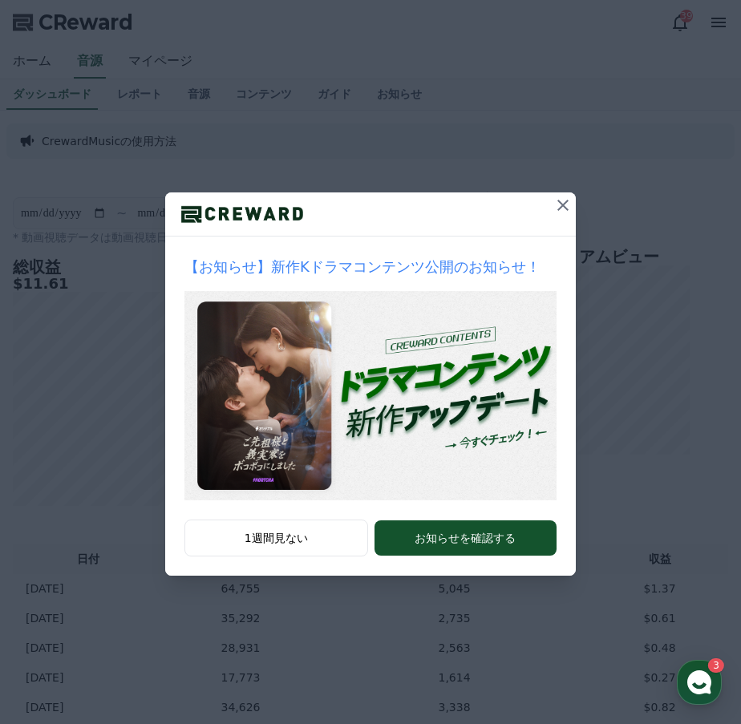
click at [562, 209] on icon at bounding box center [562, 205] width 19 height 19
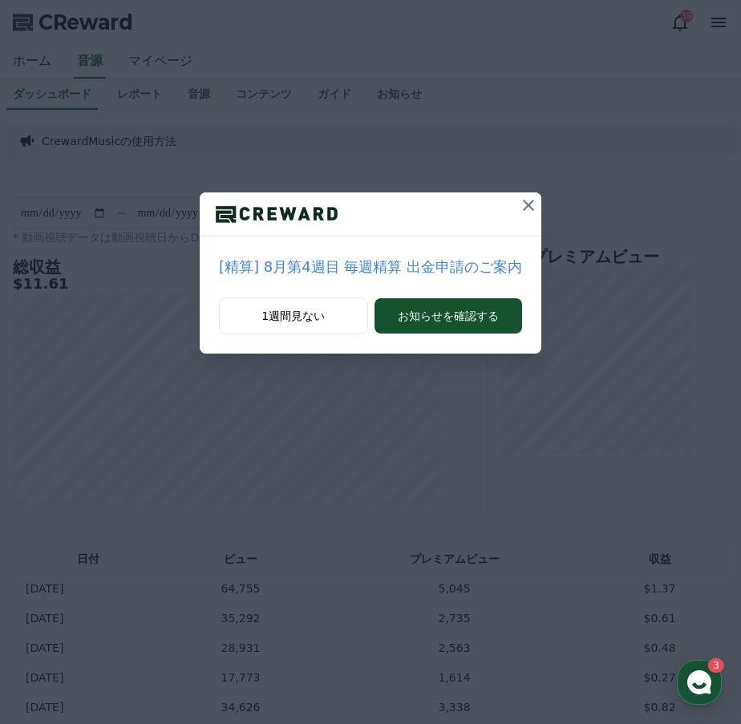
click at [519, 203] on icon at bounding box center [528, 205] width 19 height 19
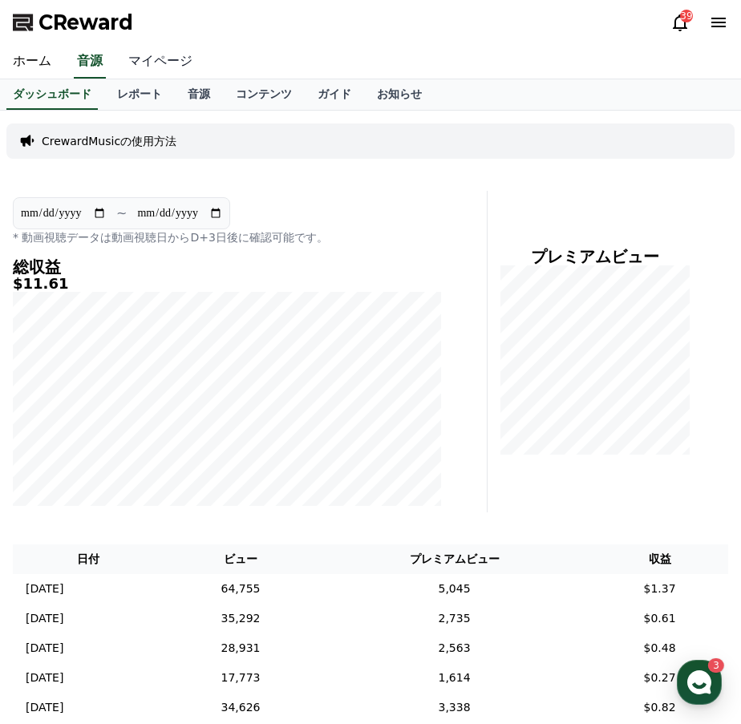
click at [173, 67] on link "マイページ" at bounding box center [160, 62] width 90 height 34
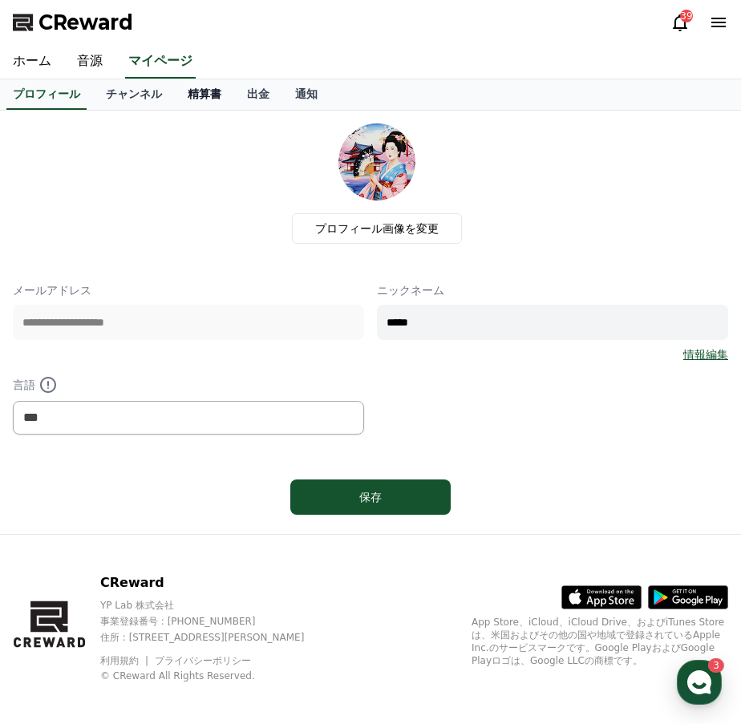
click at [184, 92] on link "精算書" at bounding box center [204, 94] width 59 height 30
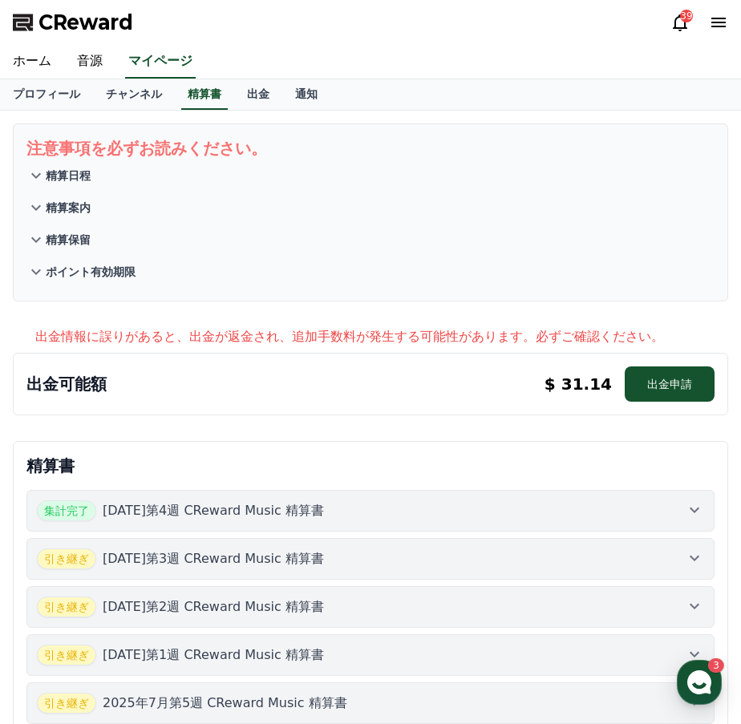
click at [61, 173] on p "精算日程" at bounding box center [68, 176] width 45 height 16
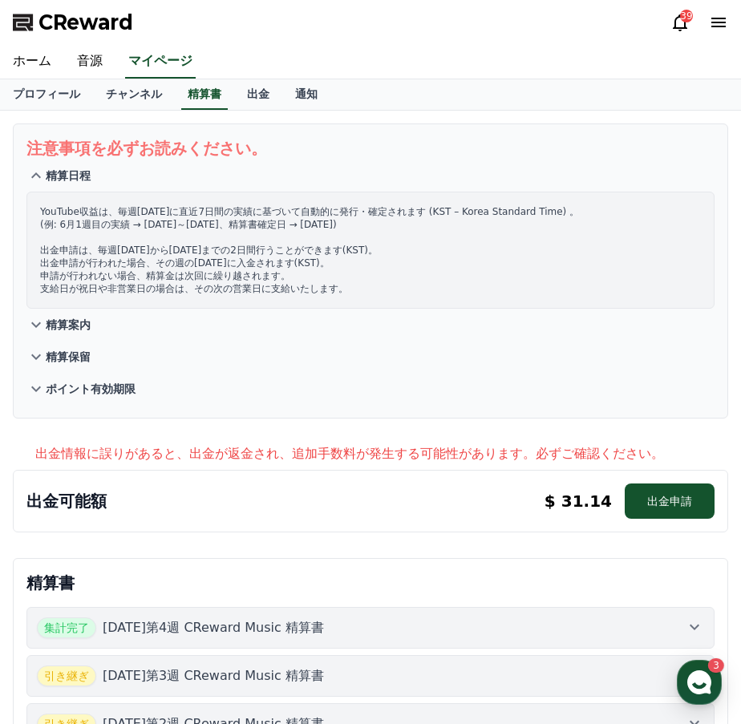
click at [68, 326] on p "精算案内" at bounding box center [68, 325] width 45 height 16
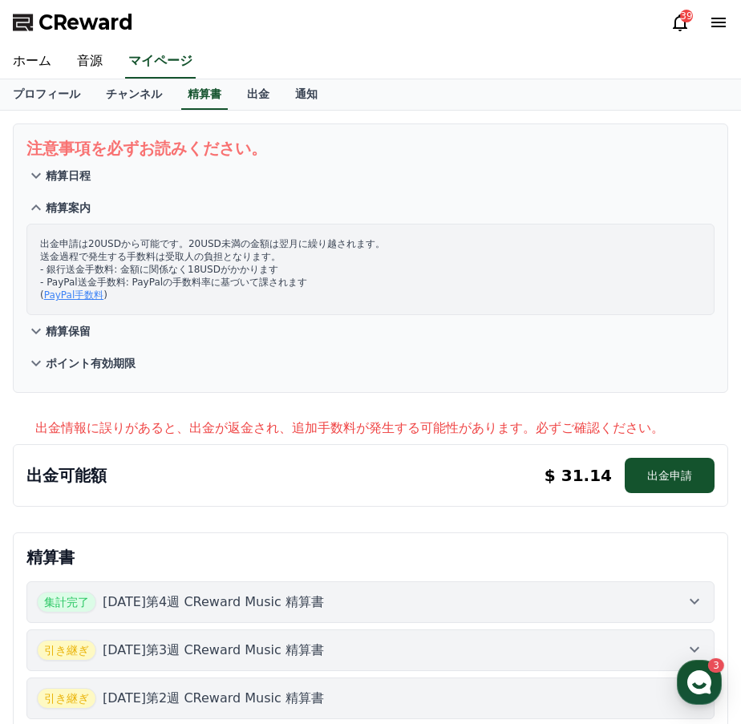
click at [68, 333] on p "精算保留" at bounding box center [68, 331] width 45 height 16
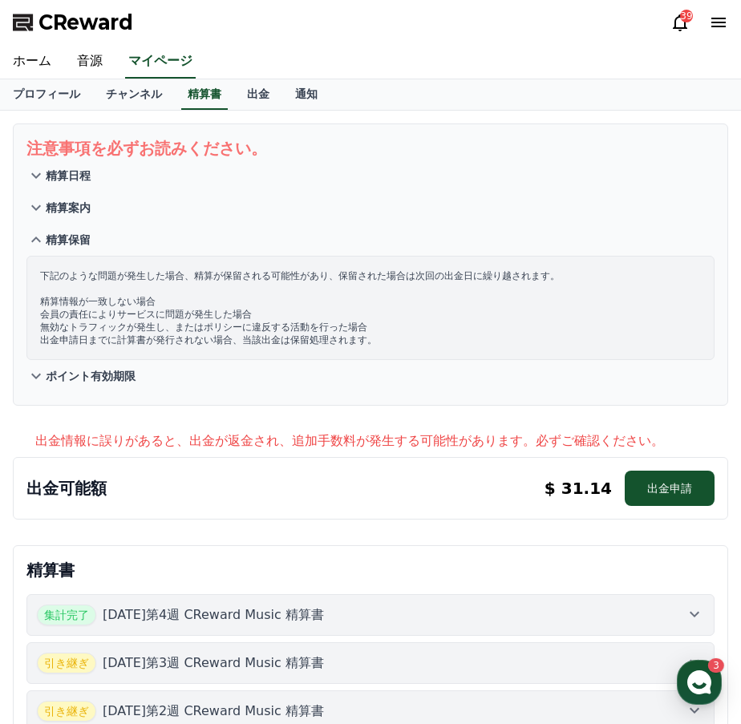
click at [65, 371] on p "ポイント有効期限" at bounding box center [91, 376] width 90 height 16
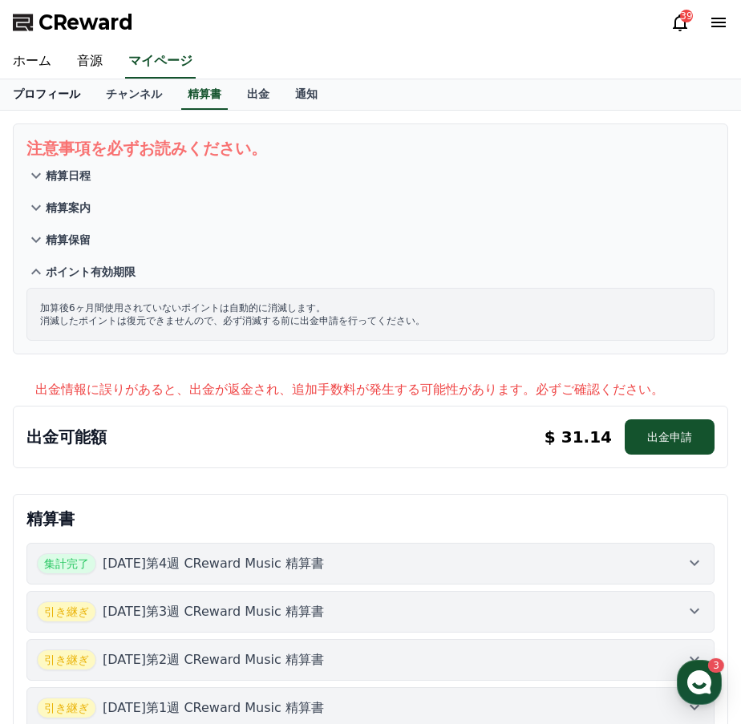
click at [47, 92] on link "プロフィール" at bounding box center [46, 94] width 93 height 30
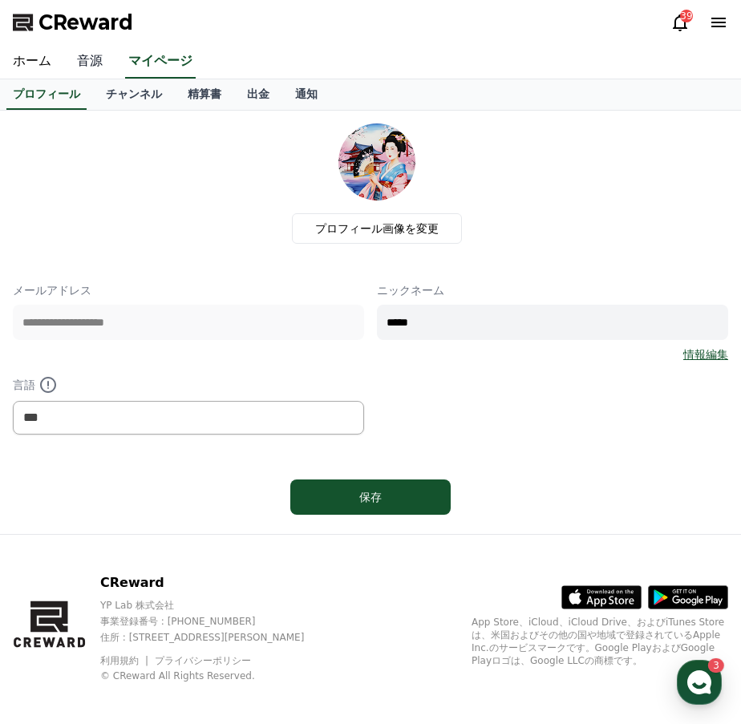
click at [74, 66] on link "音源" at bounding box center [89, 62] width 51 height 34
